Goal: Information Seeking & Learning: Learn about a topic

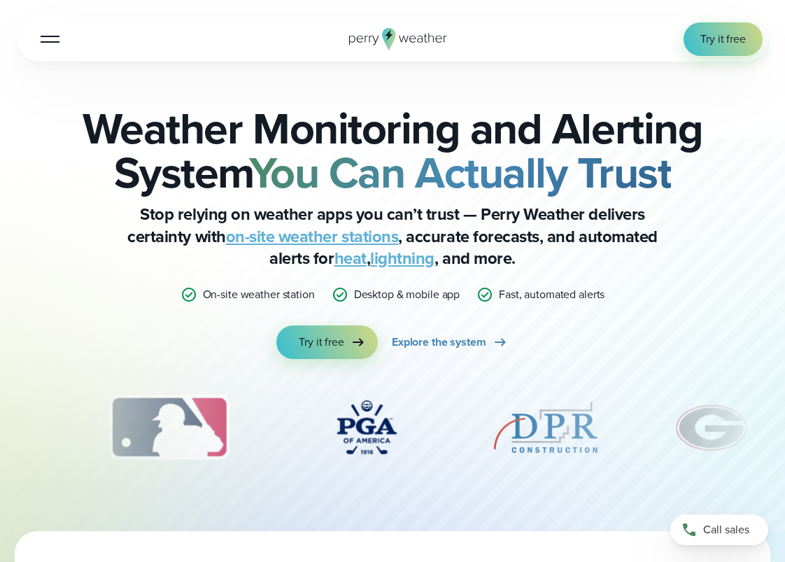
click at [50, 38] on div at bounding box center [50, 38] width 19 height 1
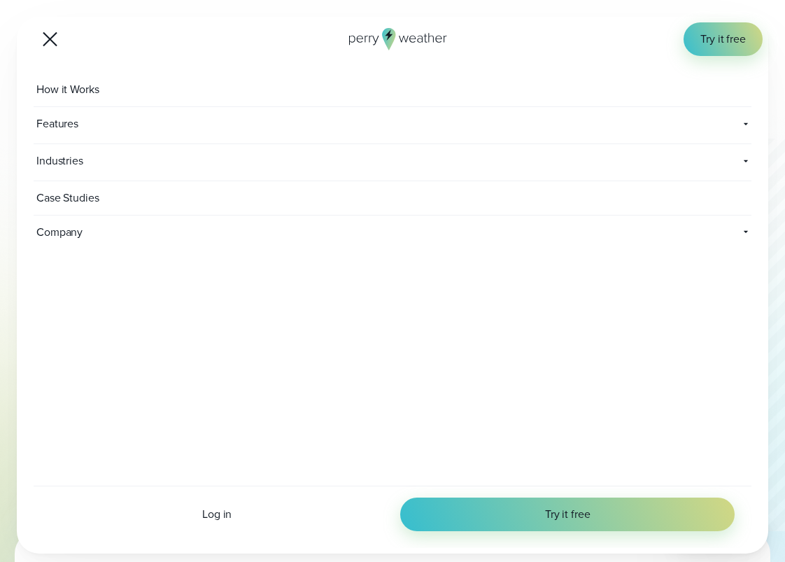
click at [67, 123] on span "Features" at bounding box center [152, 124] width 236 height 34
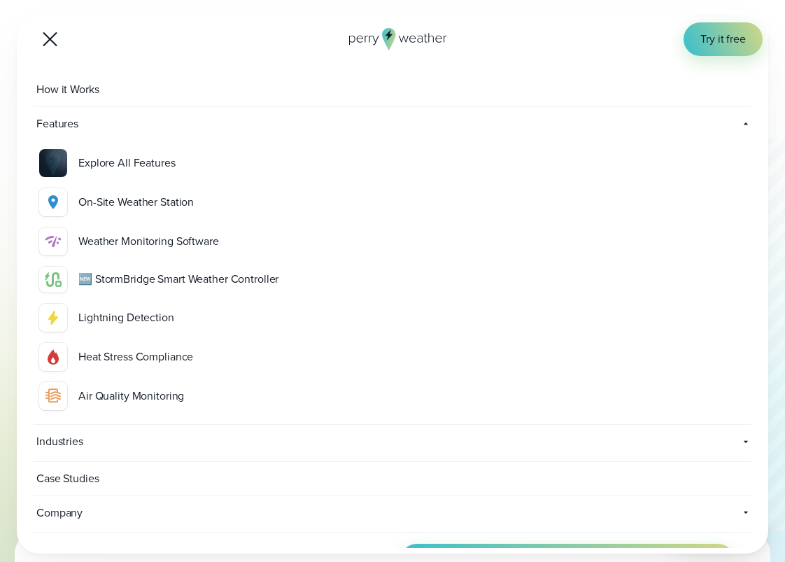
click at [124, 198] on div "On-Site Weather Station" at bounding box center [411, 202] width 667 height 17
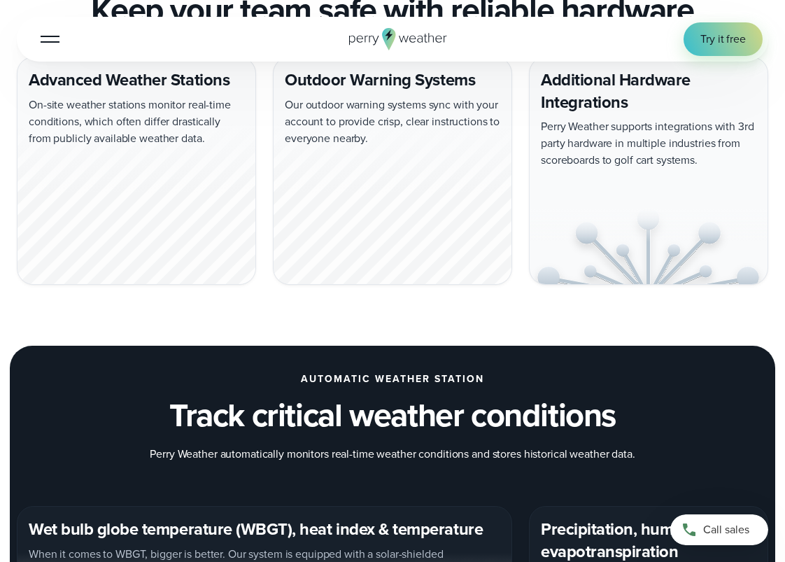
scroll to position [1307, 0]
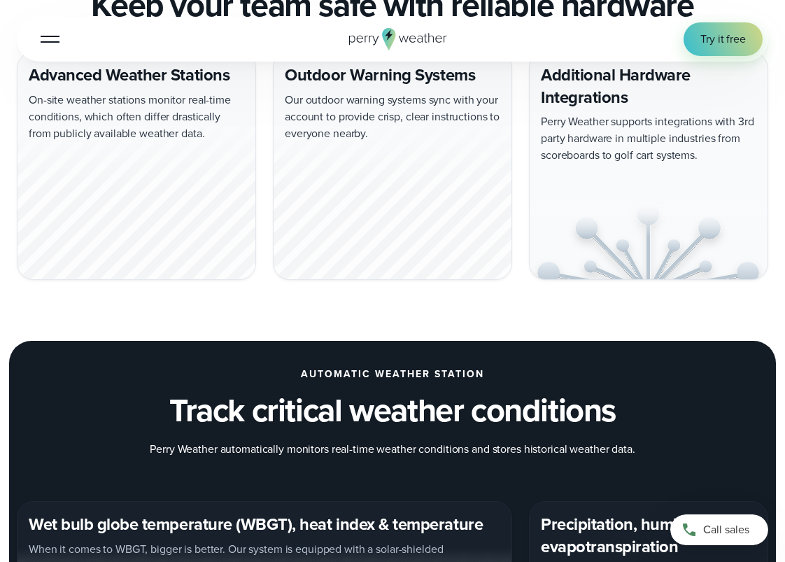
click at [147, 159] on div at bounding box center [136, 199] width 238 height 162
click at [122, 77] on div "Advanced Weather Stations On-site weather stations monitor real-time conditions…" at bounding box center [136, 166] width 239 height 228
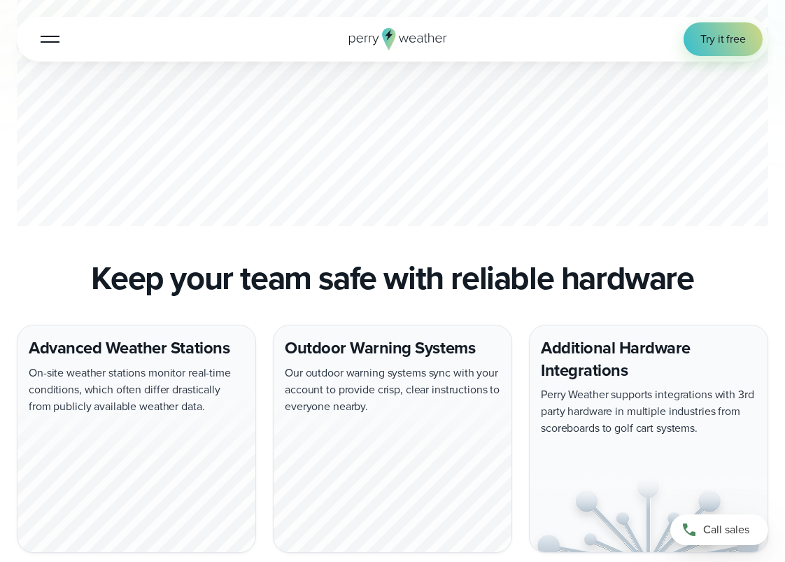
scroll to position [0, 0]
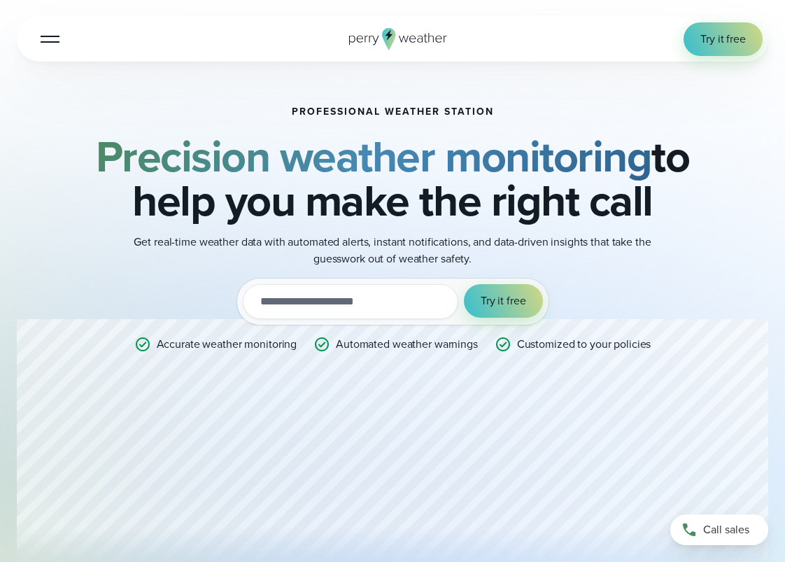
click at [50, 38] on div at bounding box center [50, 38] width 19 height 1
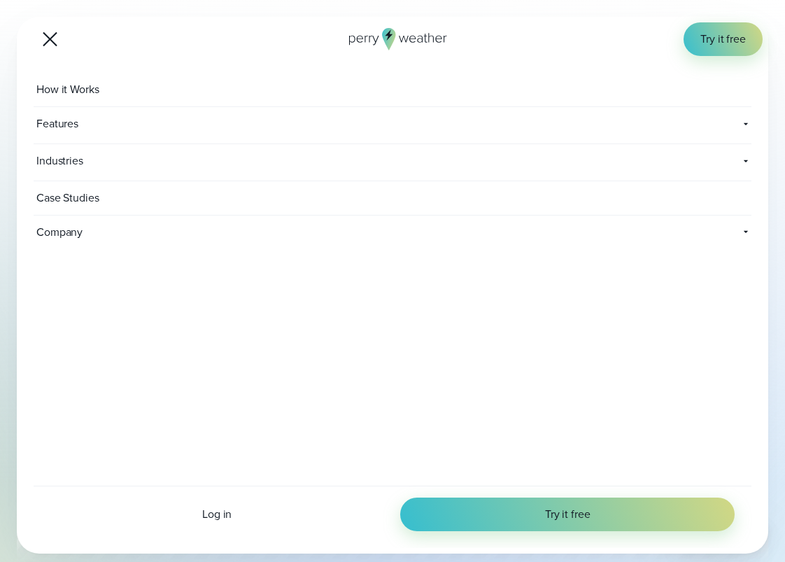
click at [73, 89] on span "How it Works" at bounding box center [69, 90] width 71 height 34
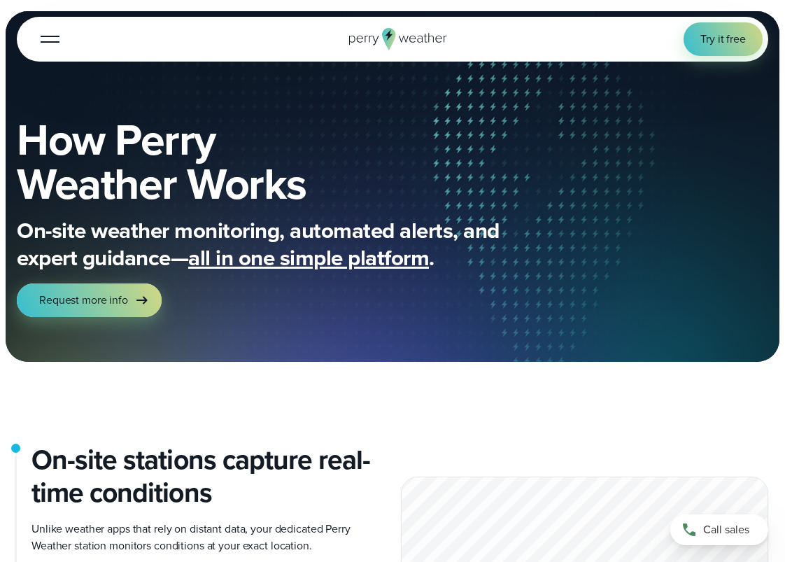
click at [397, 38] on icon at bounding box center [398, 39] width 98 height 22
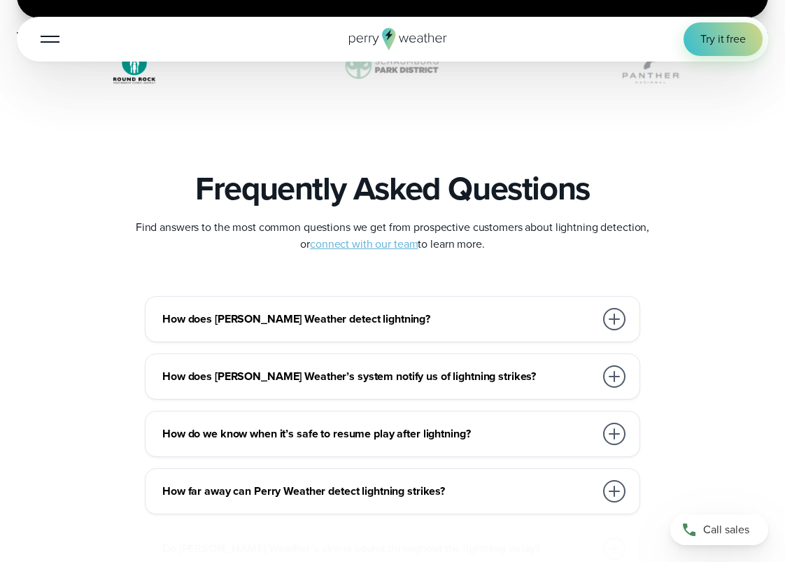
scroll to position [2734, 0]
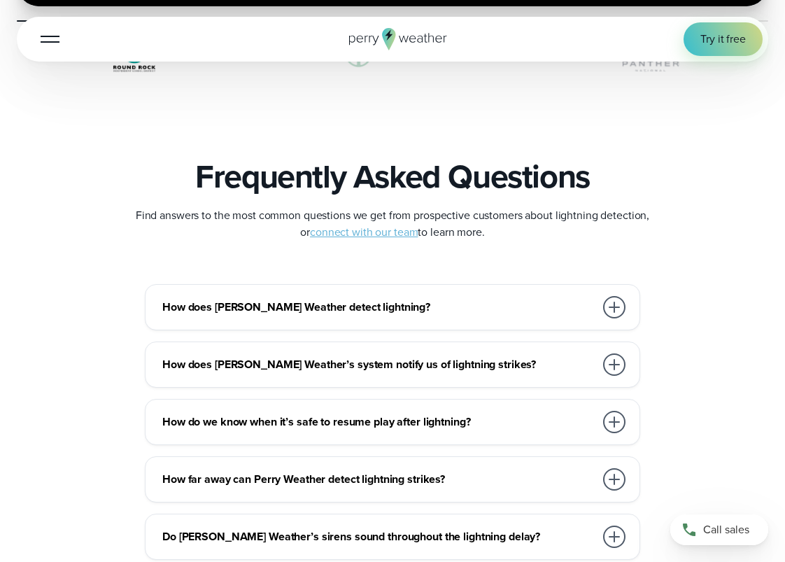
click at [619, 305] on div at bounding box center [614, 307] width 22 height 22
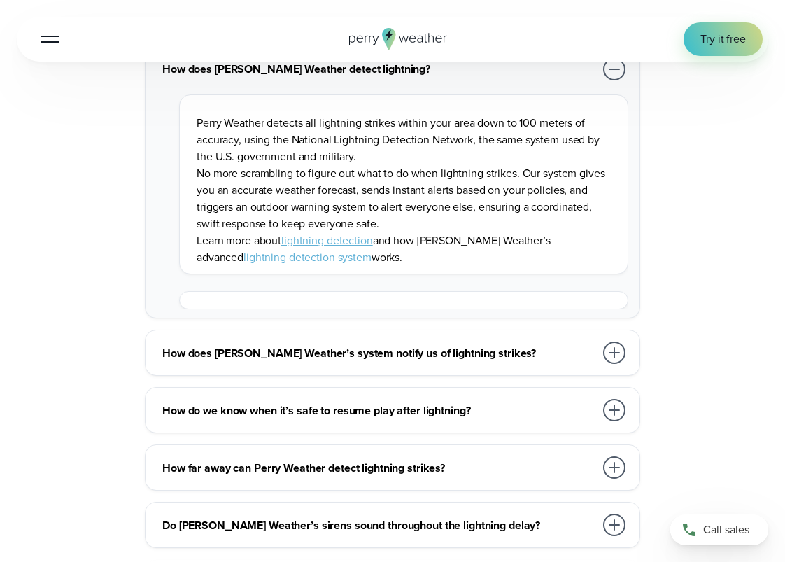
scroll to position [3007, 0]
